Goal: Task Accomplishment & Management: Use online tool/utility

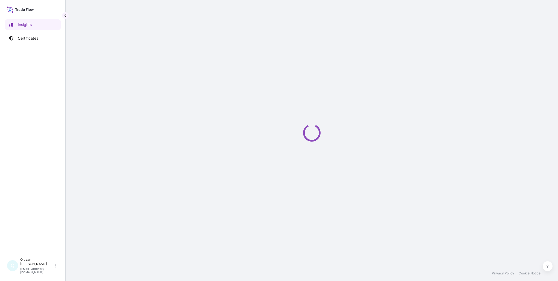
select select "2025"
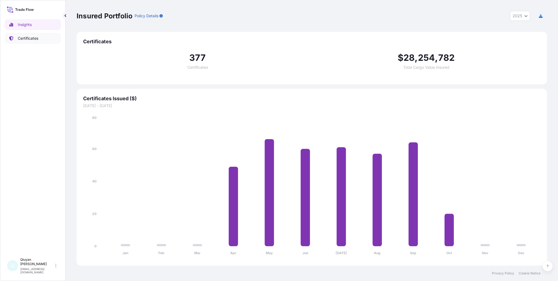
click at [42, 39] on link "Certificates" at bounding box center [33, 38] width 56 height 11
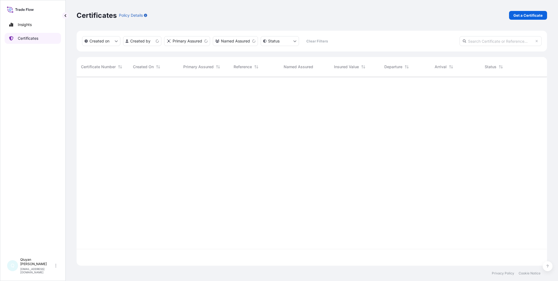
scroll to position [188, 466]
click at [474, 42] on input "text" at bounding box center [501, 41] width 82 height 10
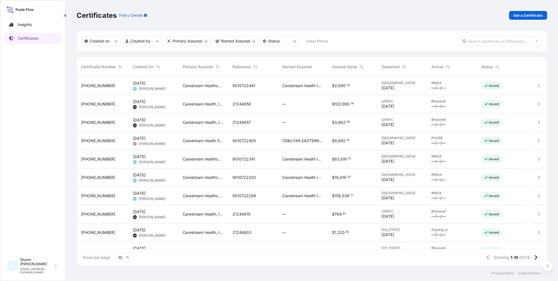
click at [481, 41] on input "text" at bounding box center [501, 41] width 82 height 10
paste input "[PHONE_NUMBER]"
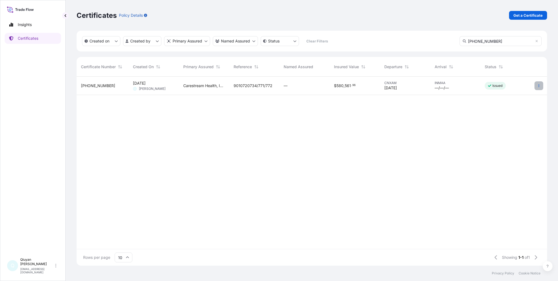
type input "[PHONE_NUMBER]"
click at [539, 85] on icon "button" at bounding box center [538, 85] width 3 height 3
click at [505, 88] on p "Duplicate certificate" at bounding box center [512, 86] width 36 height 5
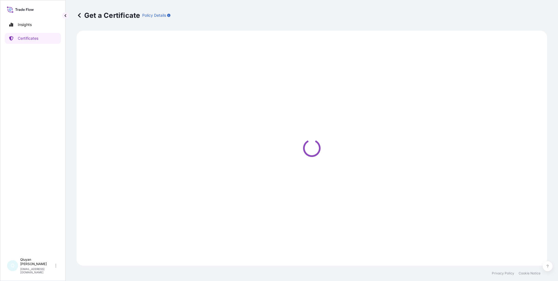
select select "Ocean Vessel"
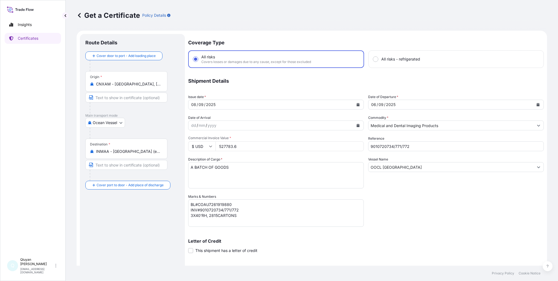
click at [537, 105] on icon "Calendar" at bounding box center [538, 104] width 3 height 3
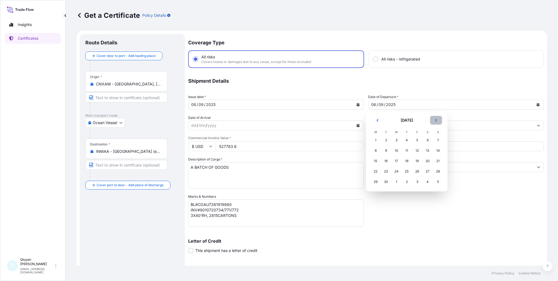
click at [435, 120] on icon "Next" at bounding box center [436, 119] width 3 height 3
click at [376, 162] on div "13" at bounding box center [376, 161] width 10 height 10
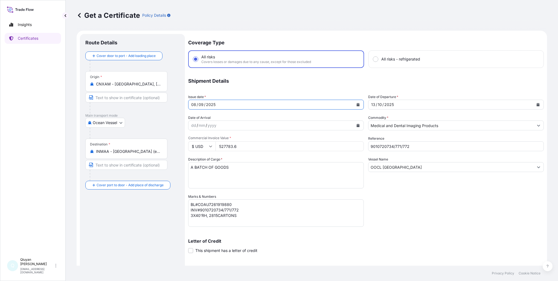
click at [281, 103] on div "[DATE]" at bounding box center [271, 105] width 165 height 10
click at [357, 105] on icon "Calendar" at bounding box center [358, 104] width 3 height 3
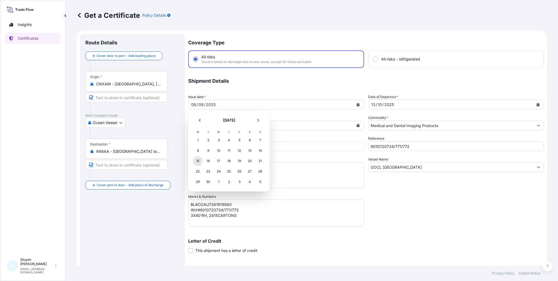
click at [196, 160] on div "15" at bounding box center [198, 161] width 10 height 10
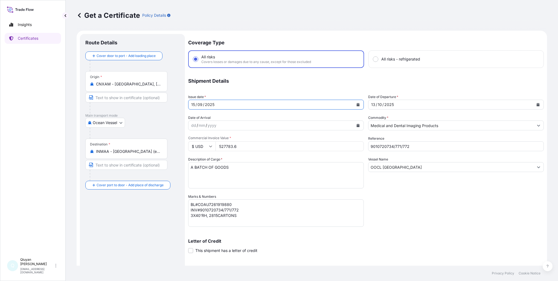
click at [357, 104] on icon "Calendar" at bounding box center [358, 104] width 3 height 3
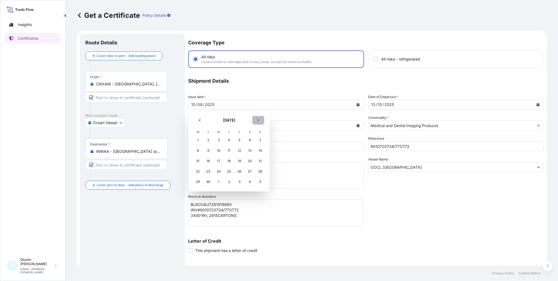
click at [259, 121] on icon "Next" at bounding box center [258, 119] width 3 height 3
click at [218, 163] on div "15" at bounding box center [219, 161] width 10 height 10
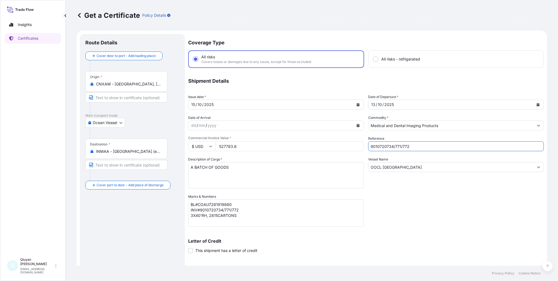
drag, startPoint x: 410, startPoint y: 147, endPoint x: 358, endPoint y: 144, distance: 52.6
click at [358, 144] on div "Coverage Type All risks Covers losses or damages due to any cause, except for t…" at bounding box center [366, 173] width 356 height 279
paste input "2276/286/287/288"
type input "9010722276/286/287/288"
drag, startPoint x: 239, startPoint y: 209, endPoint x: 201, endPoint y: 210, distance: 38.1
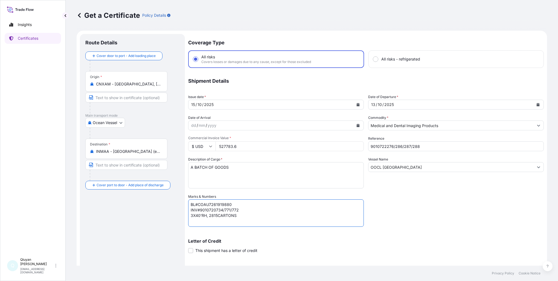
click at [201, 210] on textarea "BL#COAU7261919880 INV#9010720734/771/772 3X40'RH, 2815CARTONS" at bounding box center [276, 212] width 176 height 27
paste textarea "2276/286/287/288"
drag, startPoint x: 193, startPoint y: 216, endPoint x: 200, endPoint y: 216, distance: 6.8
click at [193, 216] on textarea "BL#COAU7261919880 INV#9010720734/771/772 3X40'RH, 2815CARTONS" at bounding box center [276, 212] width 176 height 27
drag, startPoint x: 217, startPoint y: 216, endPoint x: 210, endPoint y: 216, distance: 6.8
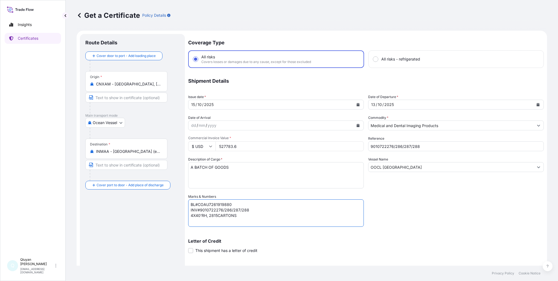
click at [210, 216] on textarea "BL#COAU7261919880 INV#9010720734/771/772 3X40'RH, 2815CARTONS" at bounding box center [276, 212] width 176 height 27
paste textarea "379"
click at [270, 223] on textarea "BL#COAU7261919880 INV#9010720734/771/772 3X40'RH, 2815CARTONS" at bounding box center [276, 212] width 176 height 27
click at [221, 203] on textarea "BL#COAU7261919880 INV#9010720734/771/772 3X40'RH, 2815CARTONS" at bounding box center [276, 212] width 176 height 27
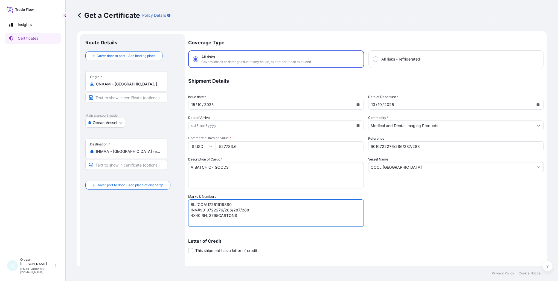
paste textarea "277013"
type textarea "BL#COAU7262770130 INV#9010722276/286/287/288 4X40'RH, 3795CARTONS"
drag, startPoint x: 395, startPoint y: 167, endPoint x: 372, endPoint y: 166, distance: 23.0
click at [369, 165] on input "OOCL [GEOGRAPHIC_DATA]" at bounding box center [451, 167] width 165 height 10
paste input "SPAI"
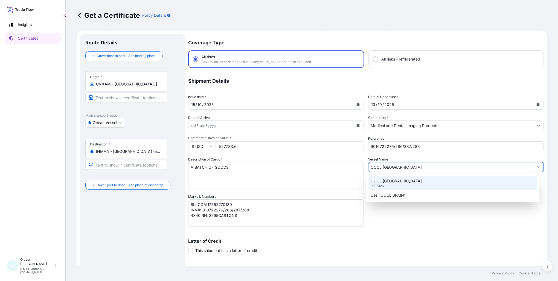
click at [394, 184] on div "OOCL SPAIN 9908126" at bounding box center [453, 183] width 169 height 14
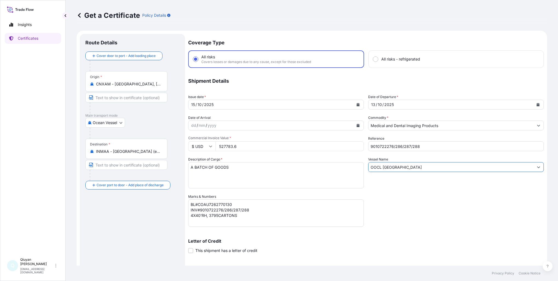
type input "OOCL [GEOGRAPHIC_DATA]"
drag, startPoint x: 239, startPoint y: 147, endPoint x: 207, endPoint y: 144, distance: 31.9
click at [207, 144] on div "$ USD 527783.6" at bounding box center [276, 146] width 176 height 10
paste input "736302"
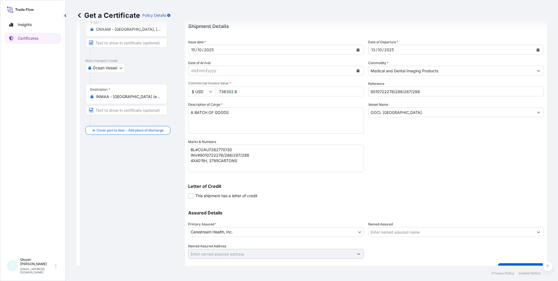
scroll to position [66, 0]
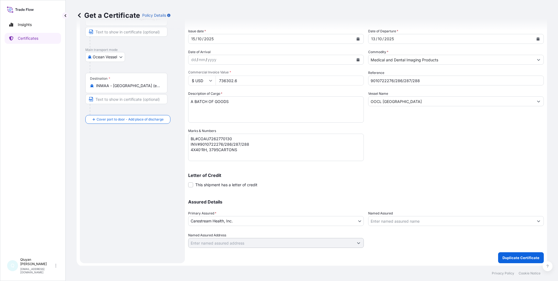
type input "736302.6"
click at [510, 257] on p "Duplicate Certificate" at bounding box center [521, 257] width 37 height 5
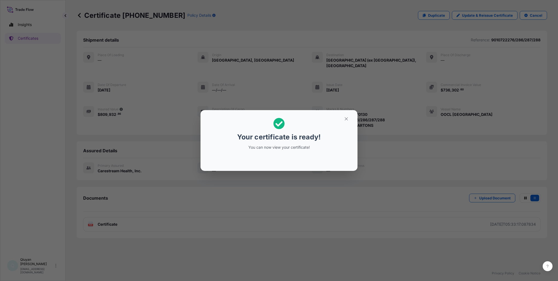
click at [109, 218] on div "Your certificate is ready! You can now view your certificate!" at bounding box center [279, 140] width 558 height 281
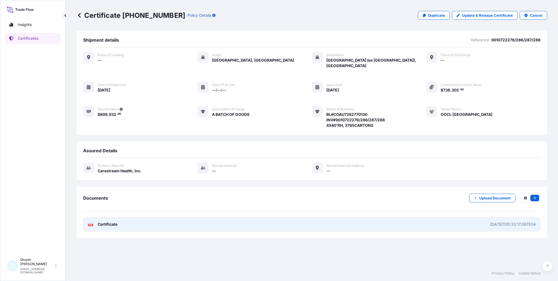
click at [109, 221] on span "Certificate" at bounding box center [108, 223] width 20 height 5
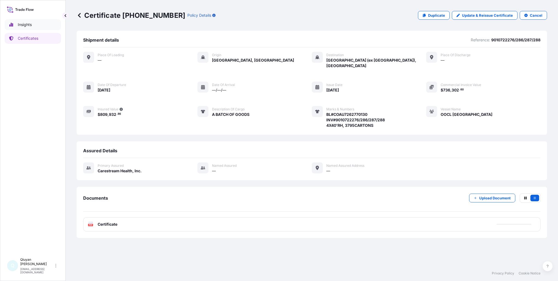
click at [23, 24] on p "Insights" at bounding box center [25, 24] width 14 height 5
select select "2025"
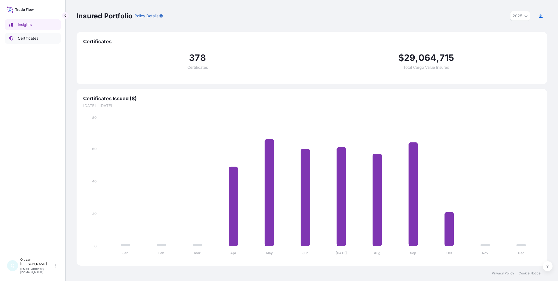
click at [28, 39] on p "Certificates" at bounding box center [28, 38] width 21 height 5
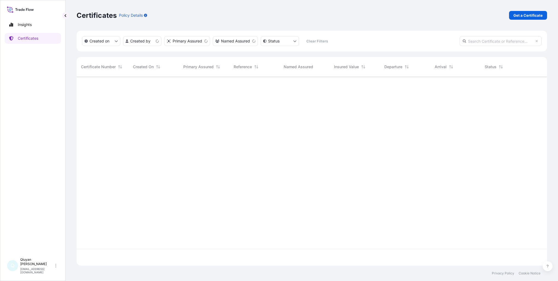
scroll to position [188, 466]
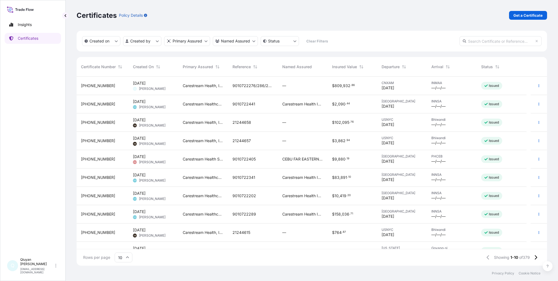
click at [481, 41] on input "text" at bounding box center [501, 41] width 82 height 10
paste input "[PHONE_NUMBER]"
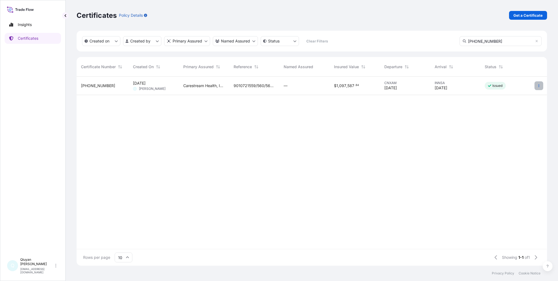
type input "[PHONE_NUMBER]"
click at [540, 86] on icon "button" at bounding box center [538, 85] width 3 height 3
click at [513, 88] on p "Duplicate certificate" at bounding box center [512, 86] width 36 height 5
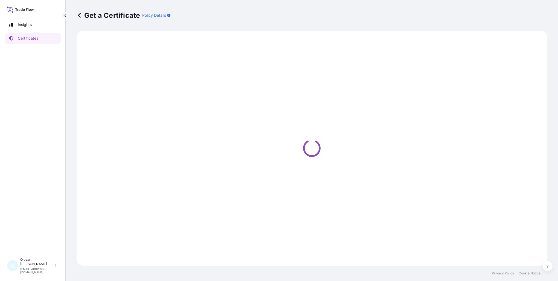
select select "Ocean Vessel"
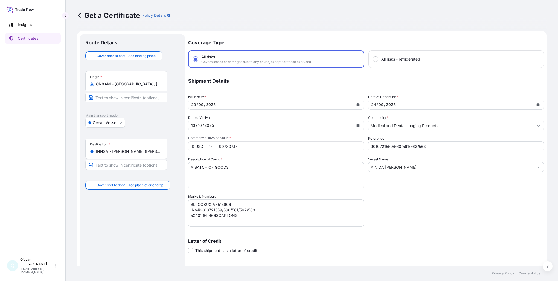
click at [537, 105] on icon "Calendar" at bounding box center [538, 104] width 3 height 3
click at [358, 105] on button "Calendar" at bounding box center [358, 104] width 9 height 9
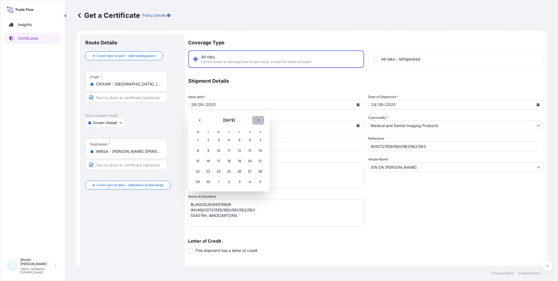
click at [256, 120] on button "Next" at bounding box center [258, 120] width 12 height 9
click at [219, 162] on div "15" at bounding box center [219, 161] width 10 height 10
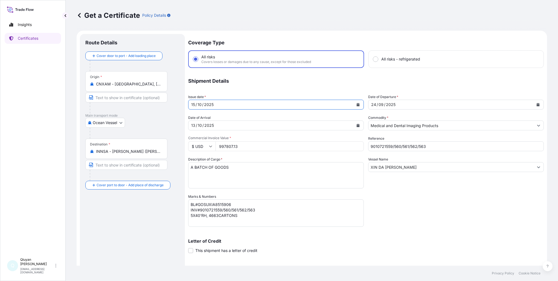
click at [357, 126] on icon "Calendar" at bounding box center [358, 125] width 3 height 3
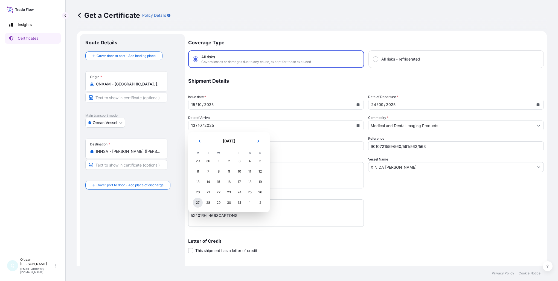
click at [196, 203] on div "27" at bounding box center [198, 203] width 10 height 10
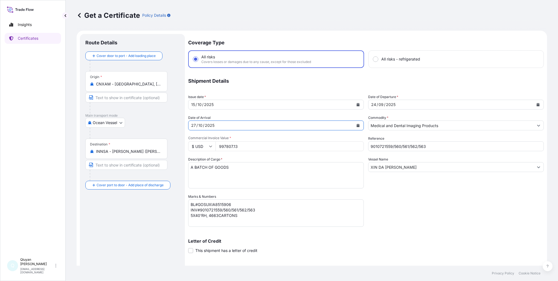
click at [537, 104] on icon "Calendar" at bounding box center [538, 104] width 3 height 3
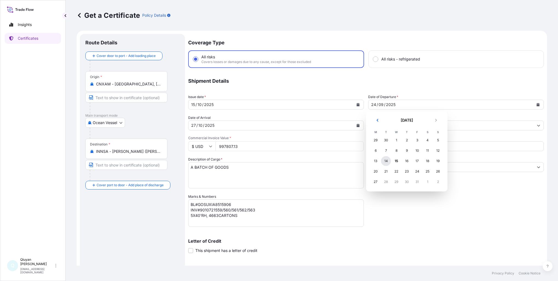
click at [385, 162] on div "14" at bounding box center [386, 161] width 10 height 10
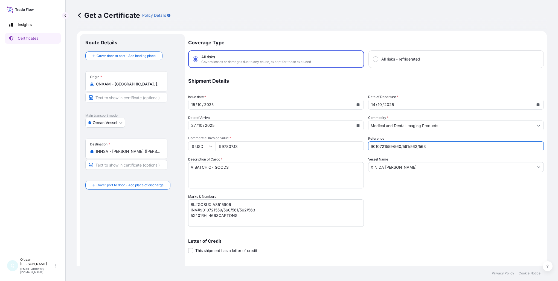
drag, startPoint x: 426, startPoint y: 146, endPoint x: 358, endPoint y: 146, distance: 67.9
click at [358, 146] on div "Coverage Type All risks Covers losses or damages due to any cause, except for t…" at bounding box center [366, 173] width 356 height 279
paste input "2154/155/156/157/158/159/160/210/211"
type input "9010722154/155/156/157/158/159/160/210/211"
click at [192, 215] on textarea "BL#GOSUXIA8515906 INV#9010721559/560/561/562/563 5X40'RH, 4663CARTONS" at bounding box center [276, 212] width 176 height 27
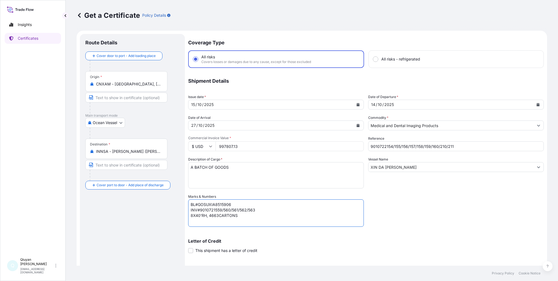
drag, startPoint x: 256, startPoint y: 210, endPoint x: 199, endPoint y: 212, distance: 56.7
click at [199, 212] on textarea "BL#GOSUXIA8515906 INV#9010721559/560/561/562/563 5X40'RH, 4663CARTONS" at bounding box center [276, 212] width 176 height 27
paste textarea "2154/155/156/157/158/159/160/210/211"
click at [250, 203] on textarea "BL#GOSUXIA8515906 INV#9010721559/560/561/562/563 5X40'RH, 4663CARTONS" at bounding box center [276, 212] width 176 height 27
click at [216, 204] on textarea "BL#GOSUXIA8515906 INV#9010721559/560/561/562/563 5X40'RH, 4663CARTONS" at bounding box center [276, 212] width 176 height 27
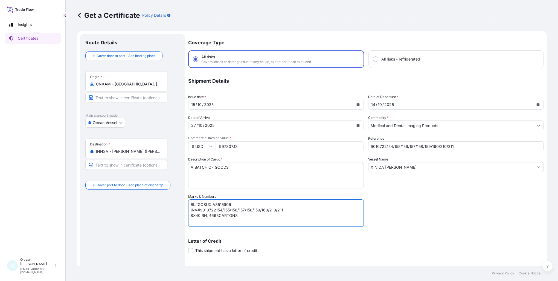
click at [216, 204] on textarea "BL#GOSUXIA8515906 INV#9010721559/560/561/562/563 5X40'RH, 4663CARTONS" at bounding box center [276, 212] width 176 height 27
paste textarea "8070"
click at [218, 216] on textarea "BL#GOSUXIA8515906 INV#9010721559/560/561/562/563 5X40'RH, 4663CARTONS" at bounding box center [276, 212] width 176 height 27
click at [217, 215] on textarea "BL#GOSUXIA8515906 INV#9010721559/560/561/562/563 5X40'RH, 4663CARTONS" at bounding box center [276, 212] width 176 height 27
drag, startPoint x: 218, startPoint y: 215, endPoint x: 209, endPoint y: 216, distance: 8.5
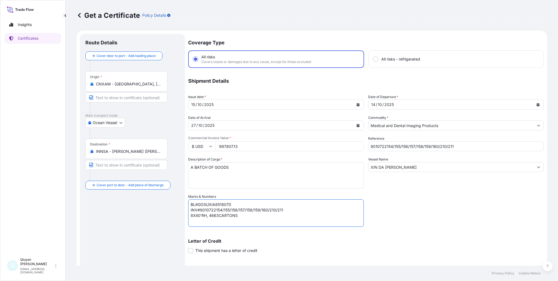
click at [209, 216] on textarea "BL#GOSUXIA8515906 INV#9010721559/560/561/562/563 5X40'RH, 4663CARTONS" at bounding box center [276, 212] width 176 height 27
paste textarea "7,606.00"
type textarea "BL#GOSUXIA8518070 INV#9010722154/155/156/157/158/159/160/210/211 8X40'RH, 7606C…"
drag, startPoint x: 242, startPoint y: 146, endPoint x: 201, endPoint y: 143, distance: 41.4
click at [201, 143] on div "$ USD 997807.13" at bounding box center [276, 146] width 176 height 10
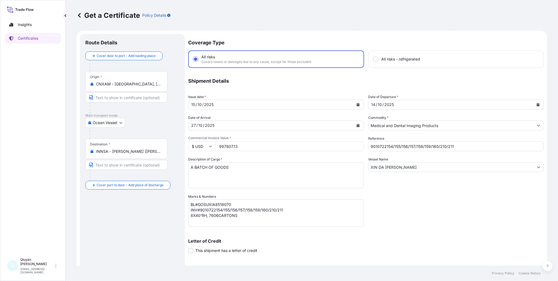
paste input "1660905.36"
type input "1660905.36"
drag, startPoint x: 407, startPoint y: 167, endPoint x: 366, endPoint y: 167, distance: 41.6
click at [366, 167] on div "Coverage Type All risks Covers losses or damages due to any cause, except for t…" at bounding box center [366, 173] width 356 height 279
paste input "OOCL [GEOGRAPHIC_DATA]"
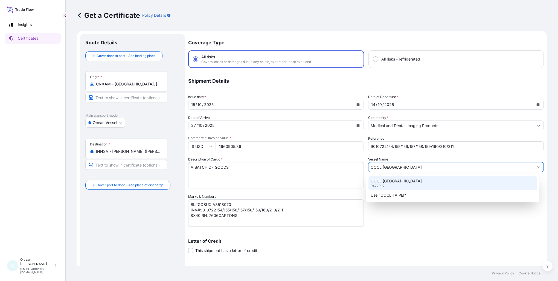
click at [407, 186] on div "OOCL TAIPEI 9477907" at bounding box center [453, 183] width 169 height 14
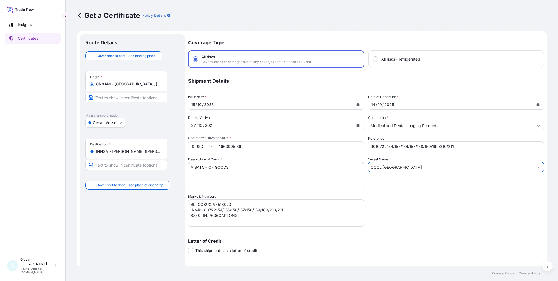
type input "OOCL [GEOGRAPHIC_DATA]"
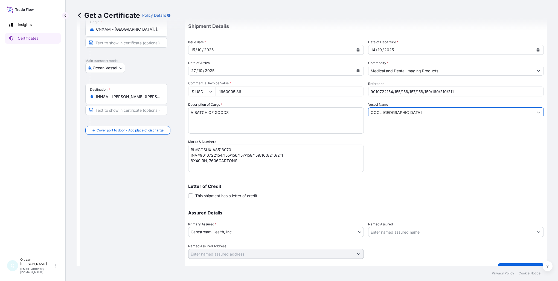
scroll to position [66, 0]
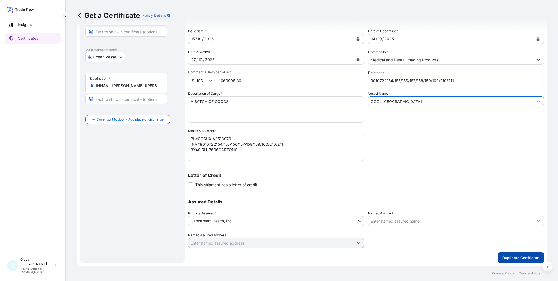
click at [518, 259] on button "Duplicate Certificate" at bounding box center [521, 257] width 46 height 11
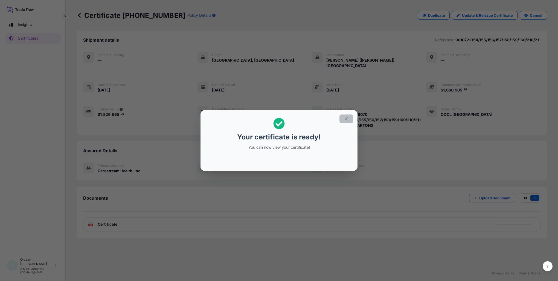
click at [346, 121] on icon "button" at bounding box center [346, 118] width 5 height 5
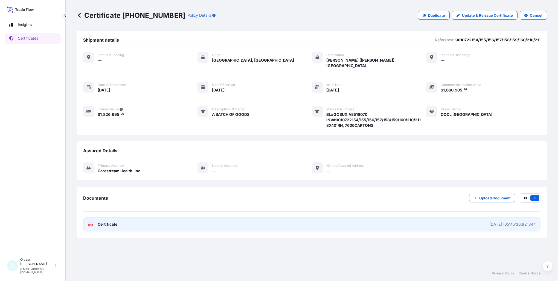
click at [113, 221] on span "Certificate" at bounding box center [108, 223] width 20 height 5
